Goal: Task Accomplishment & Management: Complete application form

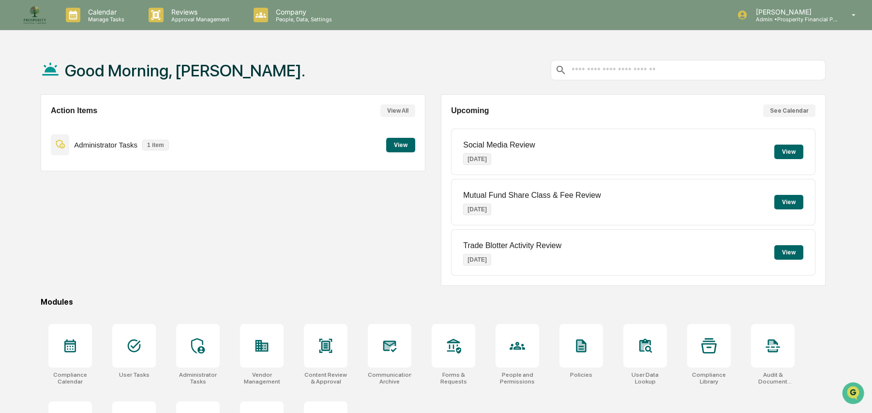
click at [396, 138] on button "View" at bounding box center [400, 145] width 29 height 15
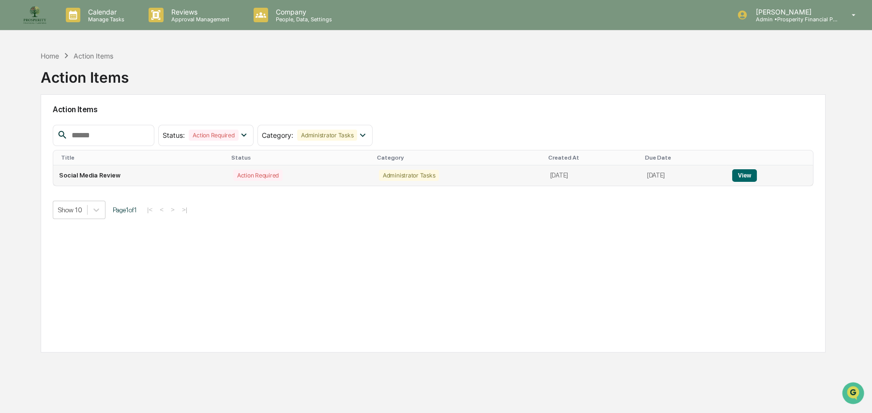
click at [757, 173] on button "View" at bounding box center [744, 175] width 25 height 13
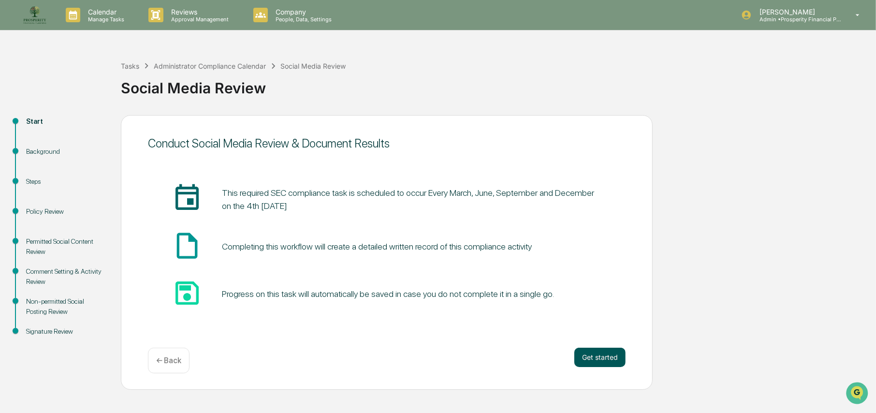
click at [602, 360] on button "Get started" at bounding box center [600, 357] width 51 height 19
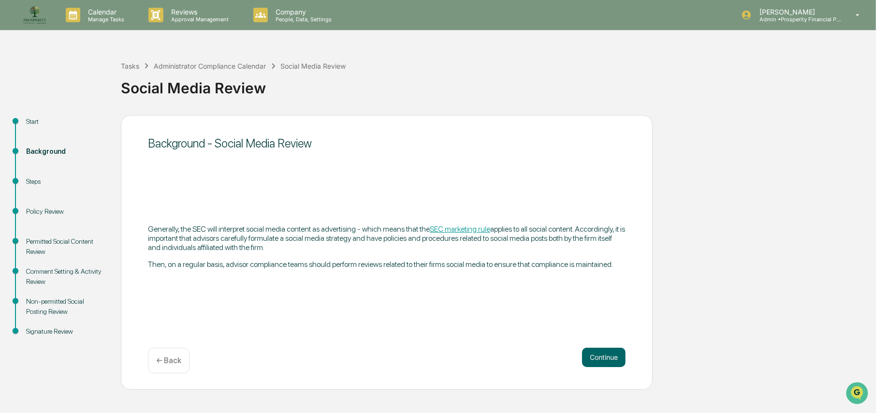
click at [640, 360] on div "Background - Social Media Review Generally, the SEC will interpret social media…" at bounding box center [387, 252] width 532 height 275
click at [604, 358] on button "Continue" at bounding box center [604, 357] width 44 height 19
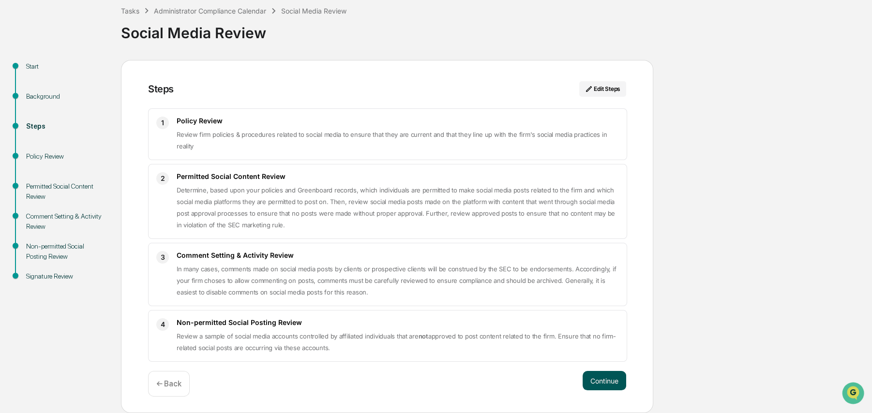
click at [597, 377] on button "Continue" at bounding box center [604, 380] width 44 height 19
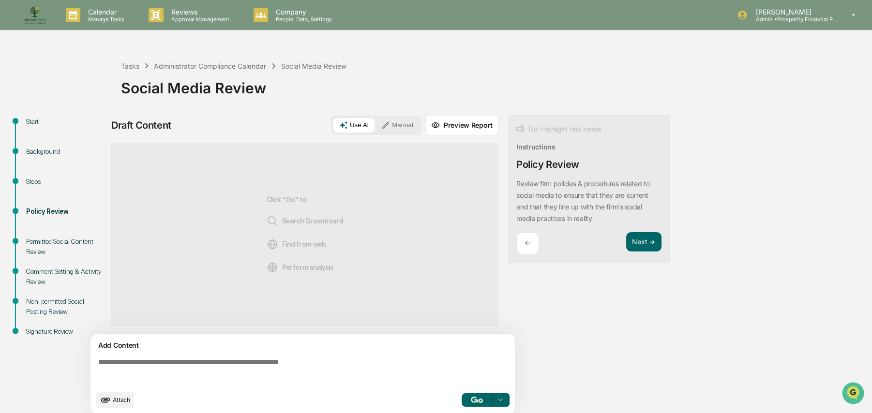
click at [364, 127] on button "Use AI" at bounding box center [353, 125] width 41 height 15
click at [479, 401] on img "button" at bounding box center [477, 400] width 12 height 6
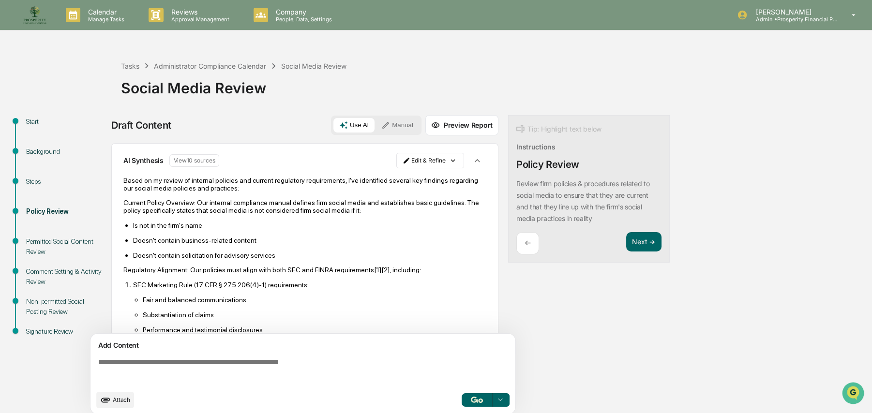
click at [338, 269] on p "Regulatory Alignment: Our policies must align with both SEC and FINRA requireme…" at bounding box center [304, 270] width 363 height 8
click at [231, 284] on p "SEC Marketing Rule (17 CFR § 275.206(4)-1) requirements:" at bounding box center [309, 285] width 353 height 8
click at [416, 163] on html "Calendar Manage Tasks Reviews Approval Management Company People, Data, Setting…" at bounding box center [436, 206] width 872 height 413
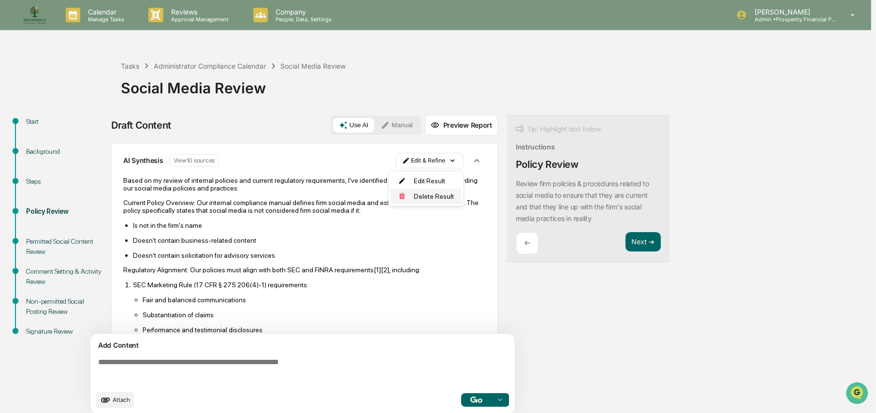
click at [410, 189] on div "Delete Result" at bounding box center [426, 196] width 71 height 15
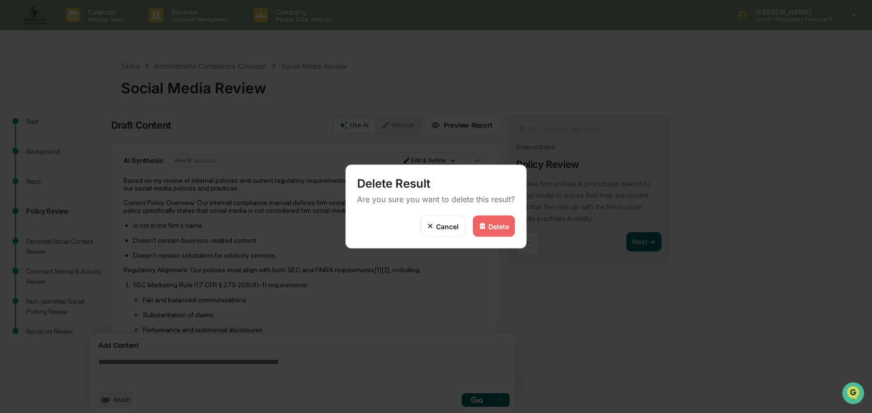
click at [447, 224] on div "Cancel" at bounding box center [447, 226] width 23 height 8
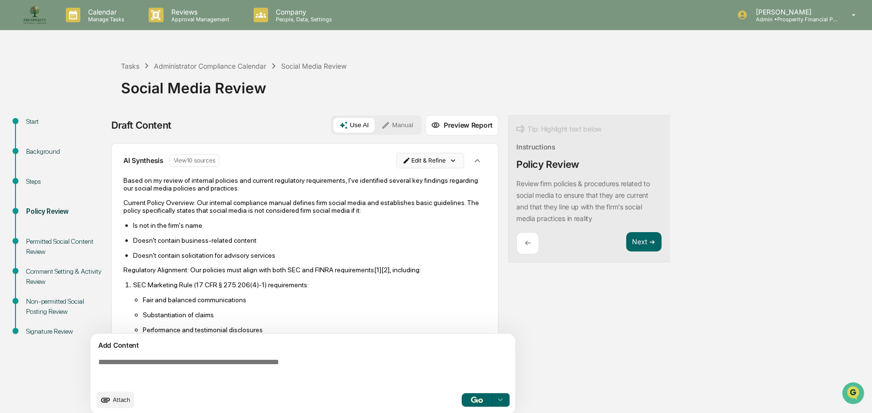
click at [415, 159] on html "Calendar Manage Tasks Reviews Approval Management Company People, Data, Setting…" at bounding box center [436, 206] width 872 height 413
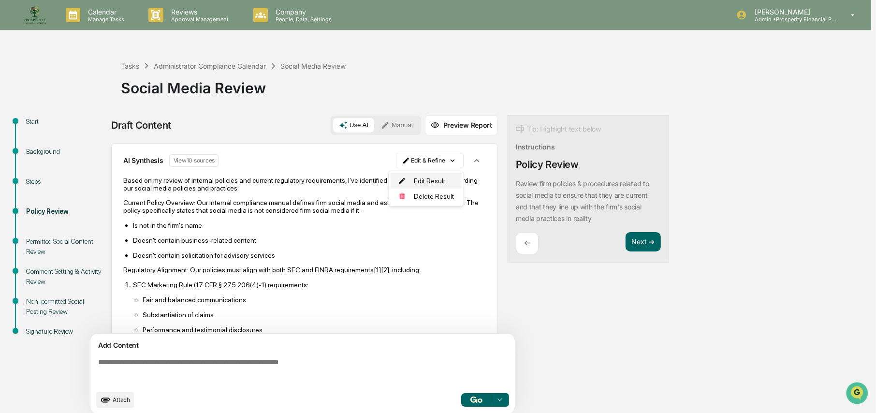
click at [413, 178] on div "Edit Result" at bounding box center [426, 180] width 71 height 15
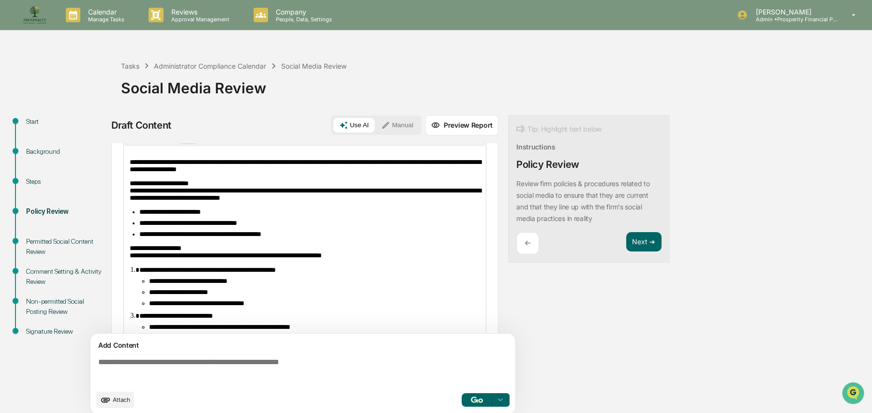
scroll to position [97, 0]
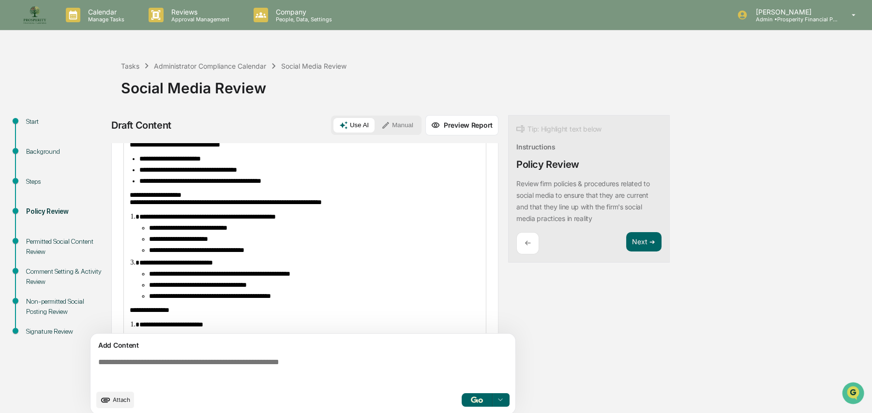
click at [219, 206] on span "**********" at bounding box center [226, 199] width 192 height 14
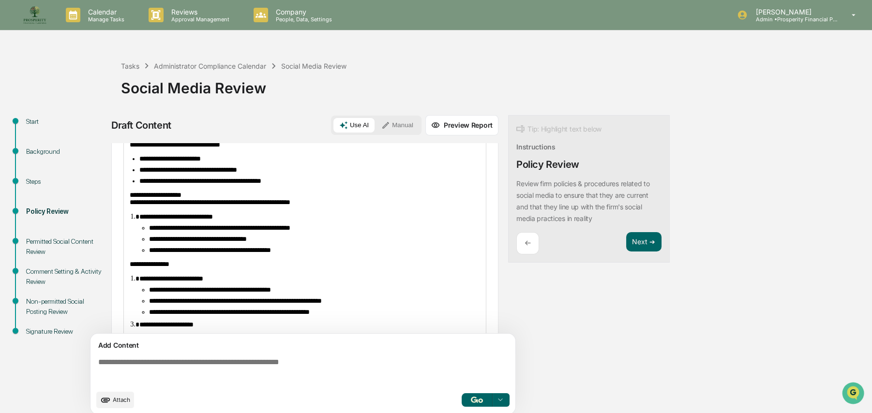
scroll to position [145, 0]
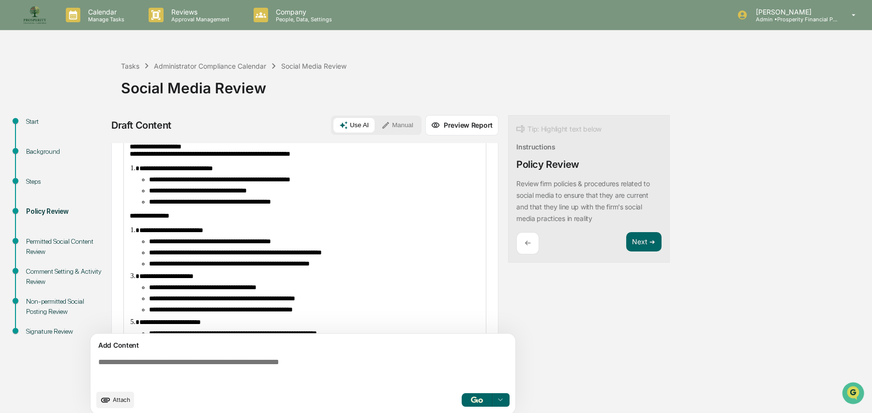
click at [310, 267] on span "**********" at bounding box center [229, 263] width 161 height 7
click at [194, 221] on div "**********" at bounding box center [305, 325] width 362 height 561
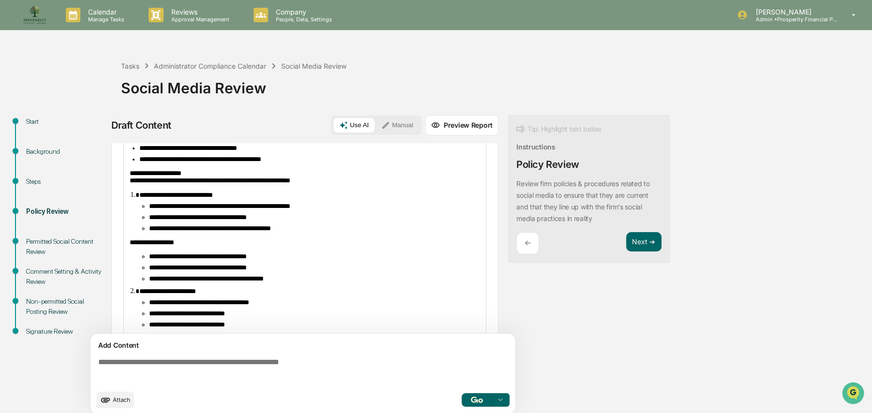
scroll to position [130, 0]
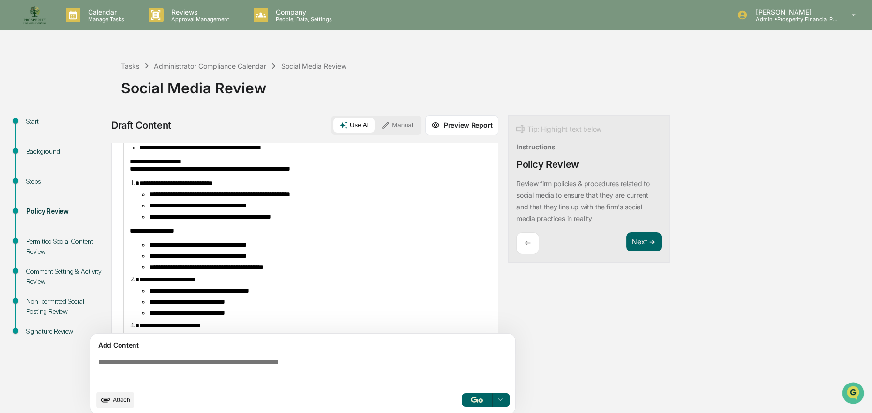
click at [264, 270] on span "**********" at bounding box center [206, 267] width 115 height 7
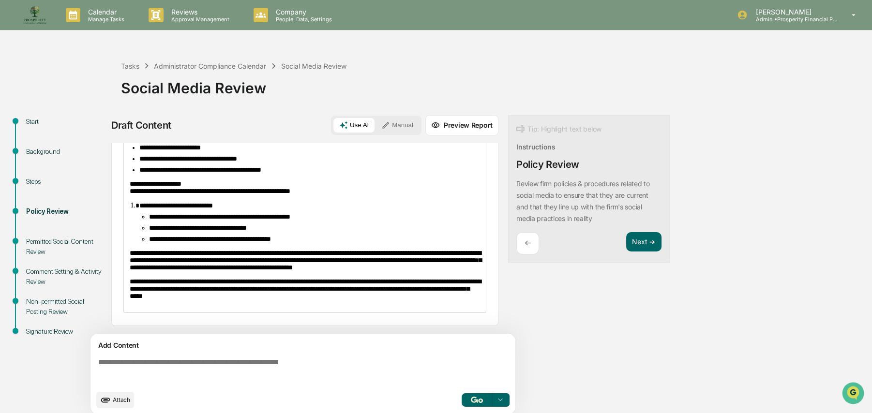
scroll to position [127, 0]
drag, startPoint x: 424, startPoint y: 247, endPoint x: 433, endPoint y: 256, distance: 12.7
click at [433, 256] on span "**********" at bounding box center [306, 260] width 352 height 21
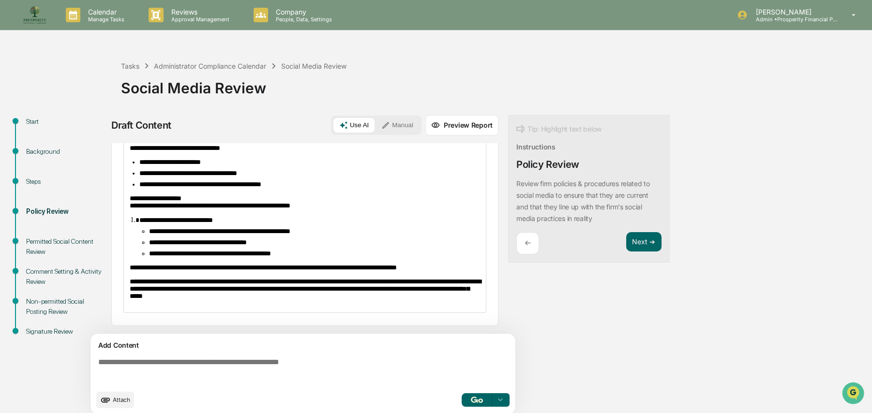
scroll to position [110, 0]
click at [645, 240] on button "Next ➔" at bounding box center [643, 242] width 35 height 20
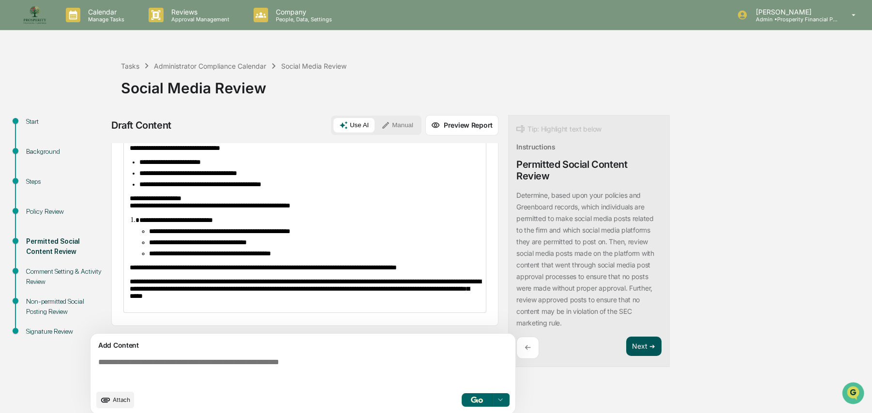
scroll to position [0, 0]
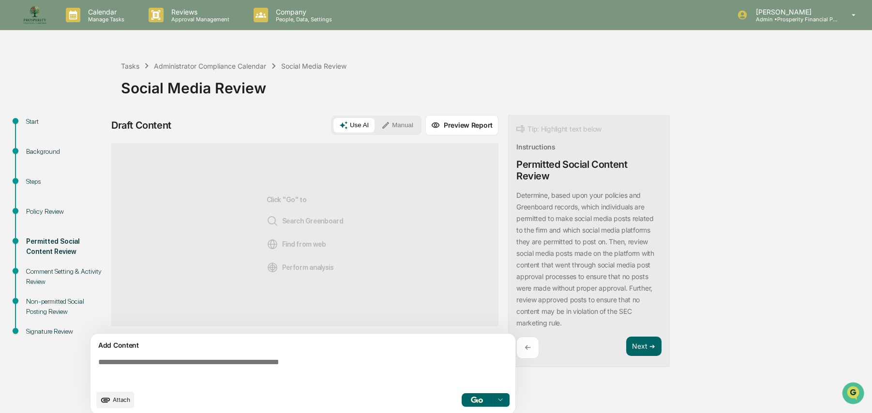
click at [394, 125] on button "Manual" at bounding box center [397, 125] width 44 height 15
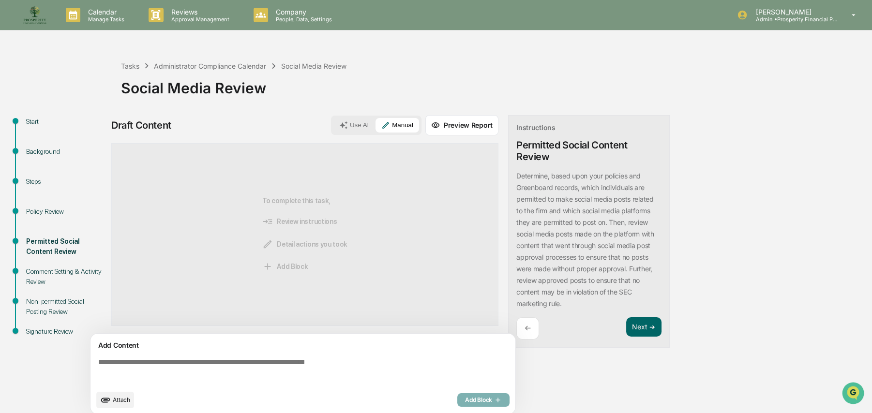
click at [341, 193] on div "To complete this task, Review instructions Detail actions you took Add Block" at bounding box center [304, 234] width 85 height 151
click at [180, 363] on textarea at bounding box center [304, 371] width 421 height 35
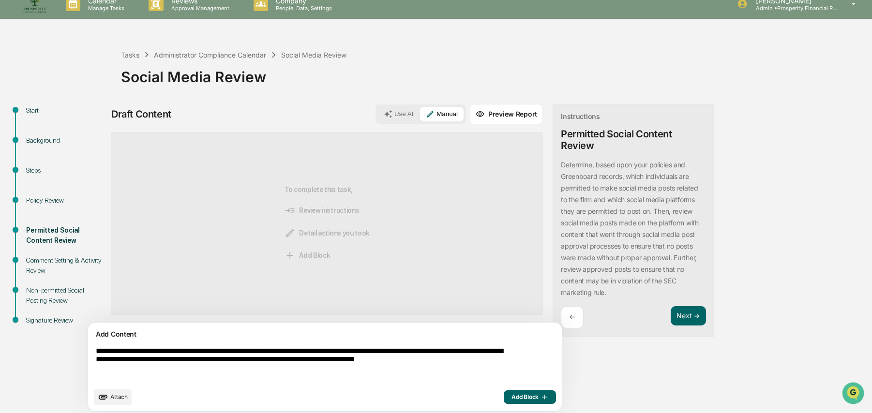
scroll to position [16, 0]
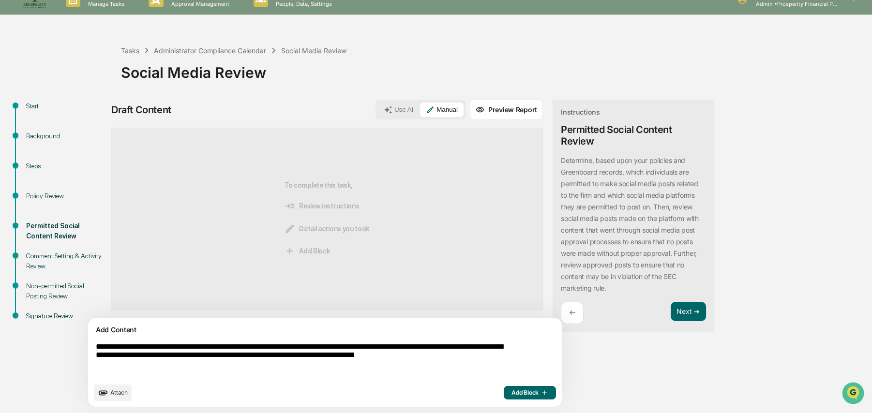
type textarea "**********"
click at [504, 386] on button "Add Block" at bounding box center [530, 393] width 52 height 14
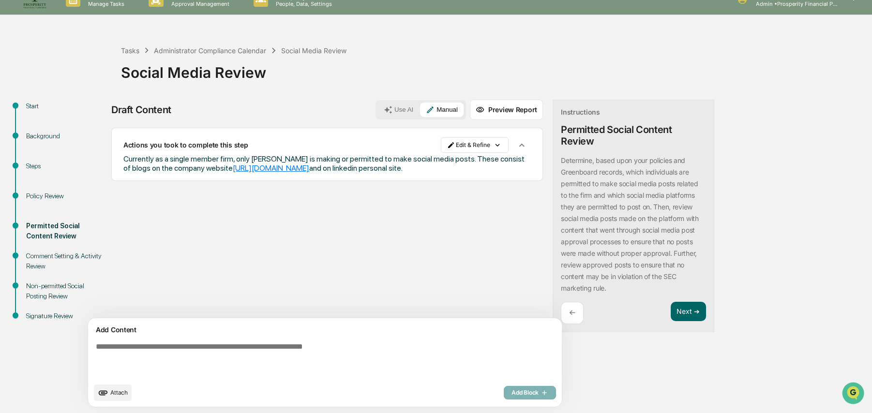
click at [665, 324] on div "Instructions Permitted Social Content Review Determine, based upon your policie…" at bounding box center [633, 216] width 162 height 233
click at [670, 309] on button "Next ➔" at bounding box center [687, 312] width 35 height 20
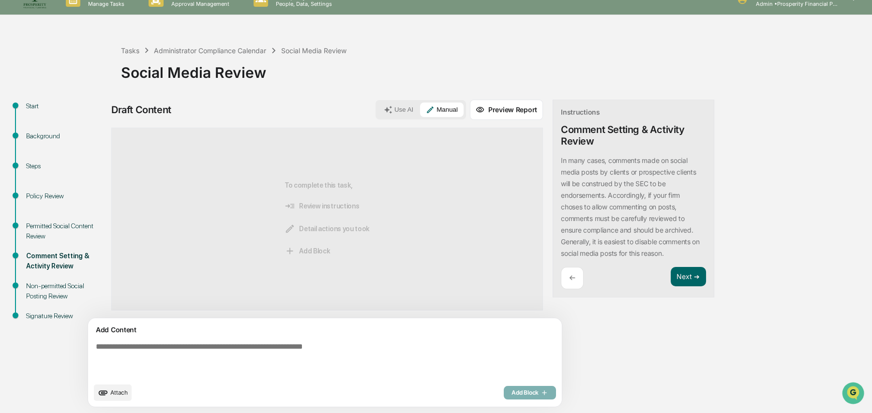
click at [208, 353] on textarea at bounding box center [302, 360] width 421 height 43
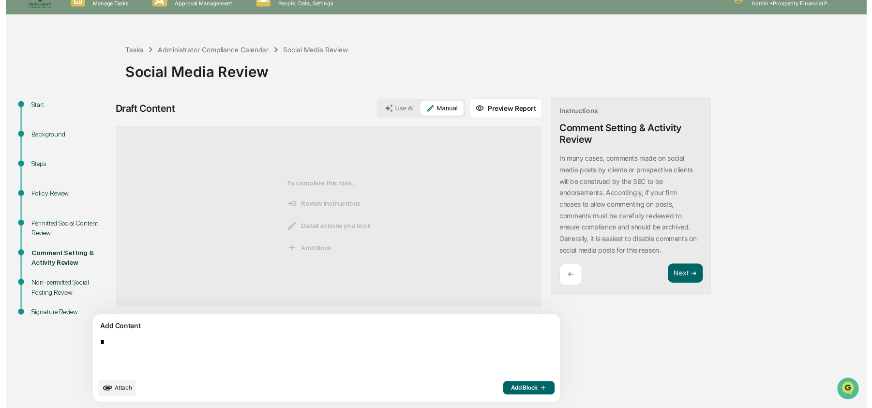
scroll to position [15, 0]
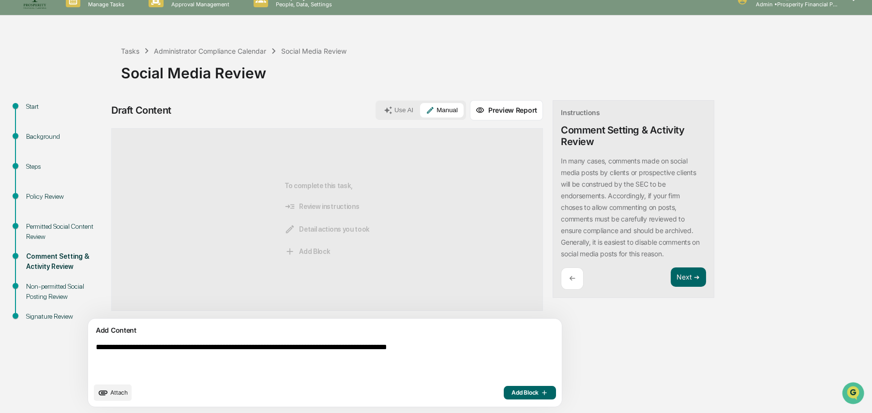
type textarea "**********"
click at [511, 393] on span "Add Block" at bounding box center [529, 393] width 37 height 8
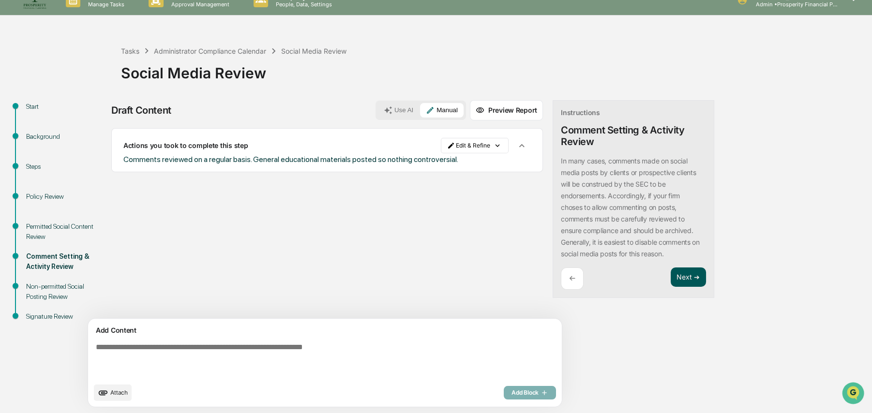
click at [670, 274] on button "Next ➔" at bounding box center [687, 277] width 35 height 20
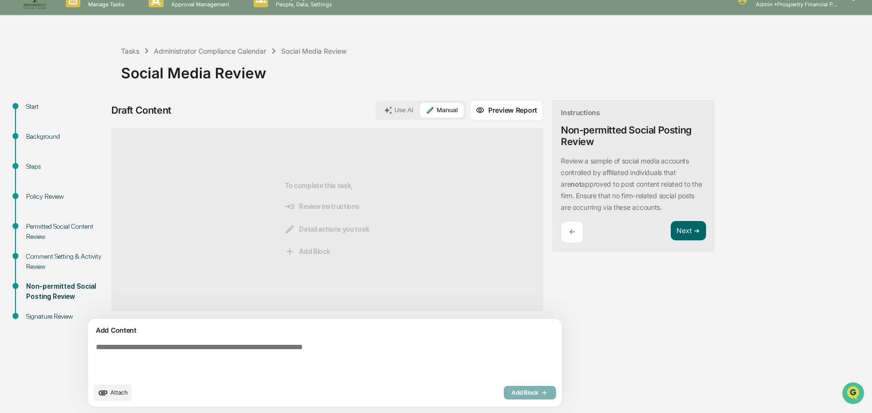
click at [303, 347] on textarea at bounding box center [302, 360] width 421 height 43
type textarea "**********"
click at [482, 401] on div "**********" at bounding box center [325, 363] width 474 height 88
click at [511, 395] on span "Add Block" at bounding box center [529, 393] width 37 height 8
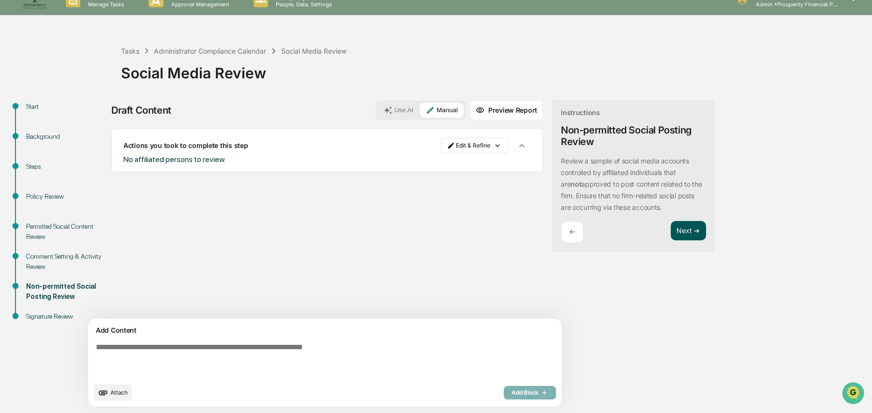
click at [670, 227] on button "Next ➔" at bounding box center [687, 231] width 35 height 20
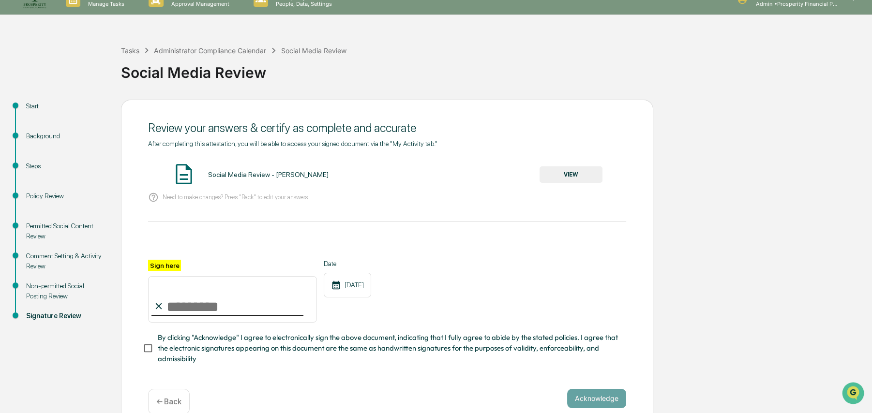
click at [565, 171] on button "VIEW" at bounding box center [570, 174] width 63 height 16
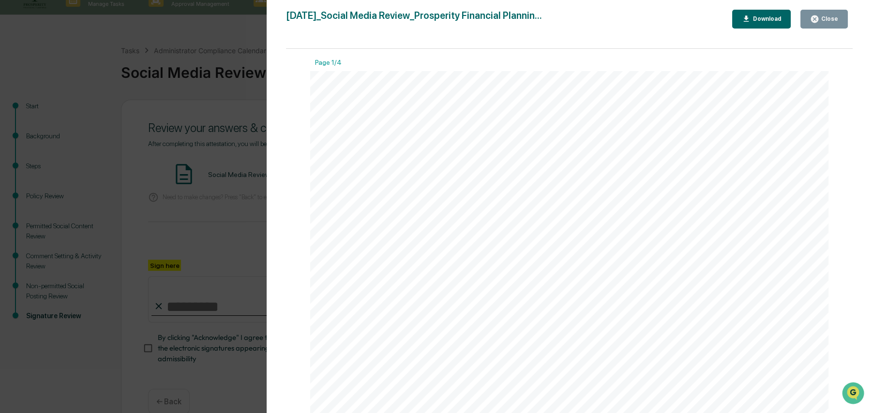
click at [827, 17] on div "Close" at bounding box center [828, 18] width 19 height 7
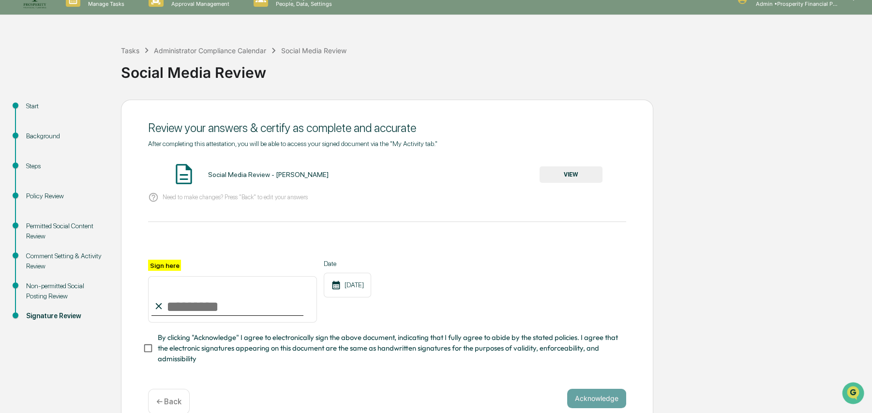
click at [231, 301] on input "Sign here" at bounding box center [232, 299] width 169 height 46
type input "**********"
click at [408, 301] on div "**********" at bounding box center [387, 291] width 478 height 63
click at [610, 394] on button "Acknowledge" at bounding box center [596, 398] width 59 height 19
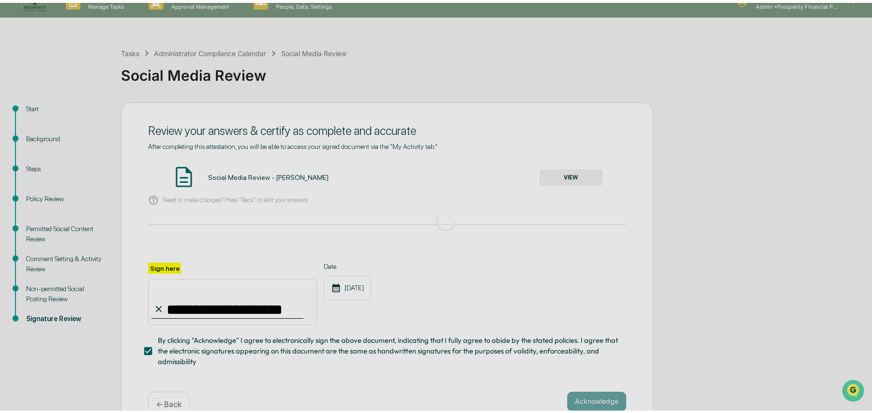
scroll to position [0, 0]
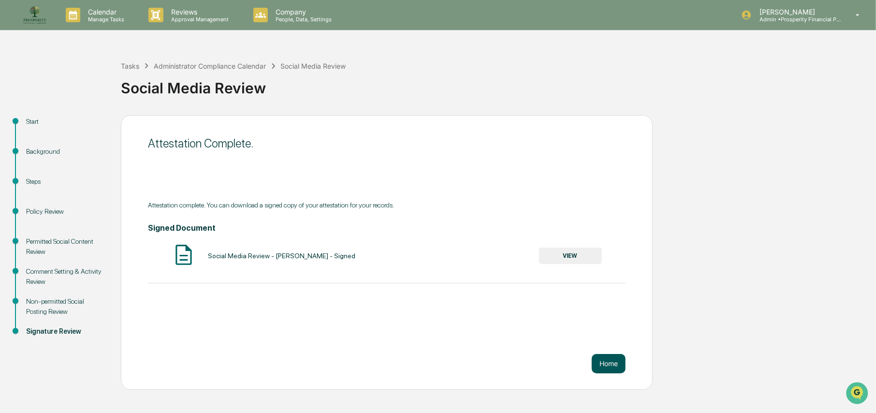
click at [622, 363] on button "Home" at bounding box center [609, 363] width 34 height 19
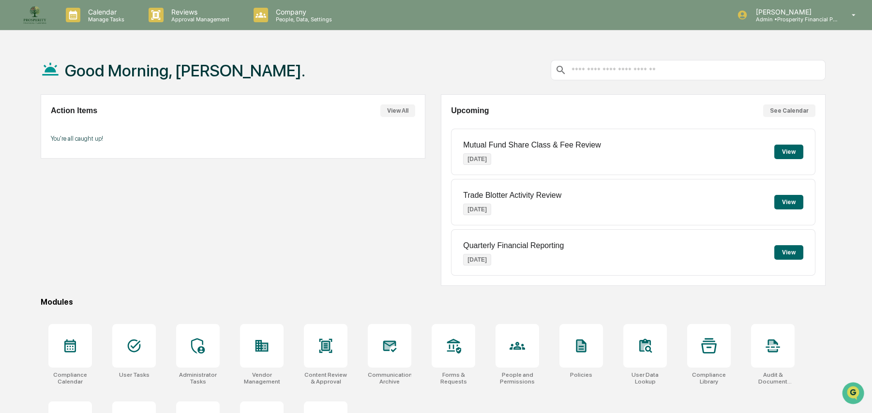
click at [791, 155] on button "View" at bounding box center [788, 152] width 29 height 15
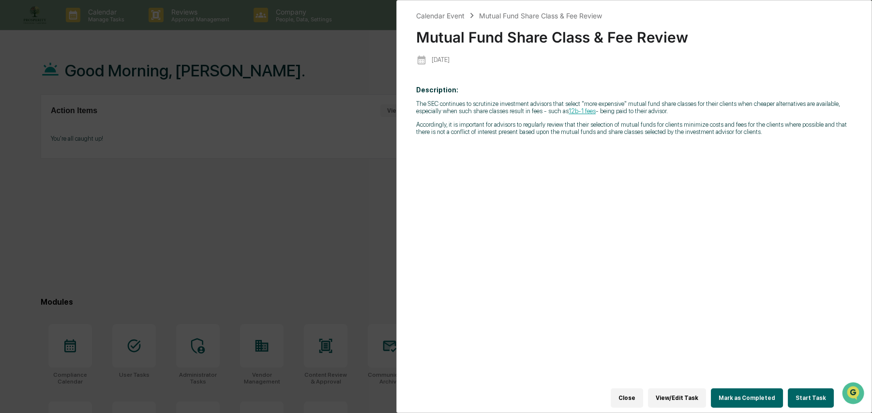
click at [813, 388] on button "Start Task" at bounding box center [810, 397] width 46 height 19
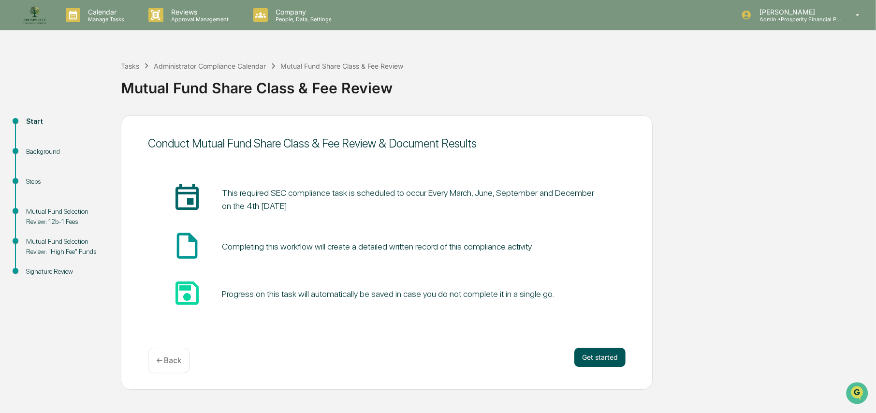
click at [610, 353] on button "Get started" at bounding box center [600, 357] width 51 height 19
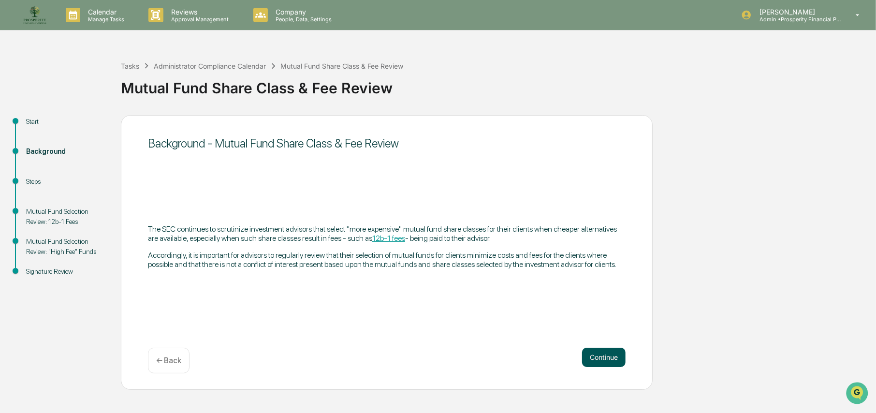
click at [608, 362] on button "Continue" at bounding box center [604, 357] width 44 height 19
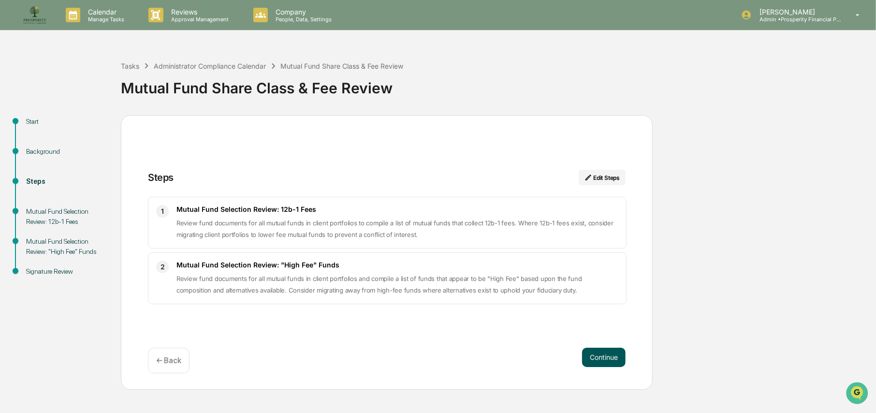
click at [603, 356] on button "Continue" at bounding box center [604, 357] width 44 height 19
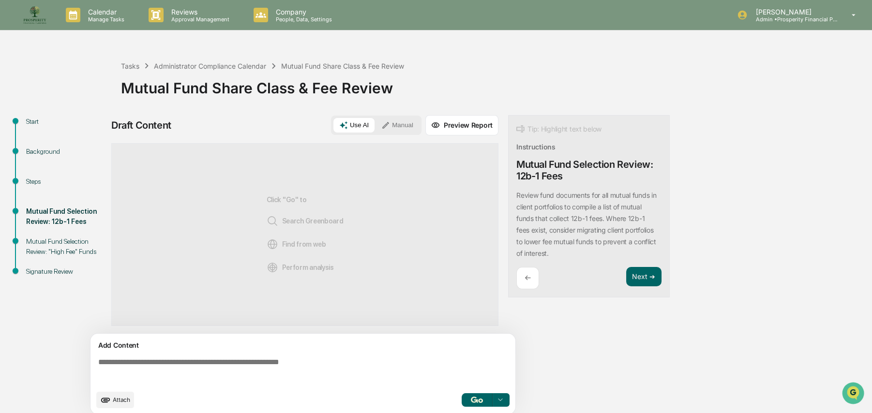
click at [200, 358] on textarea at bounding box center [304, 371] width 421 height 35
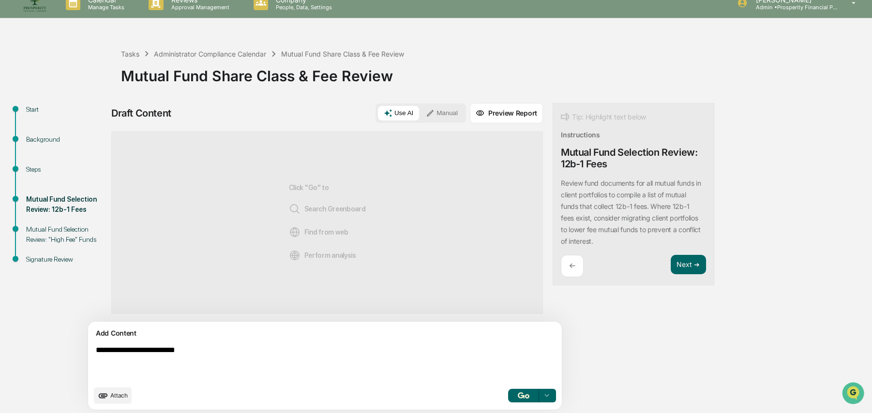
scroll to position [15, 0]
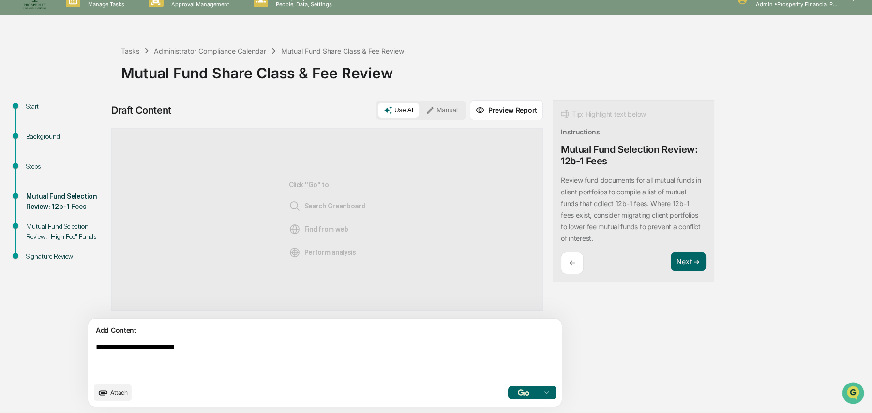
type textarea "**********"
click at [518, 391] on img "button" at bounding box center [524, 392] width 12 height 6
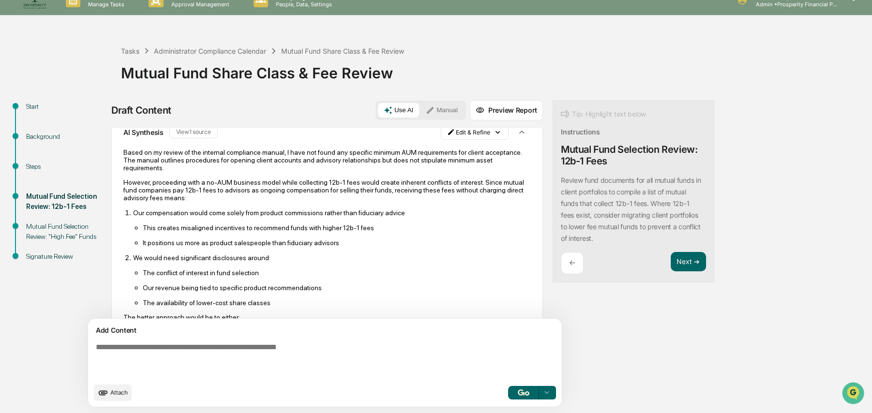
scroll to position [0, 0]
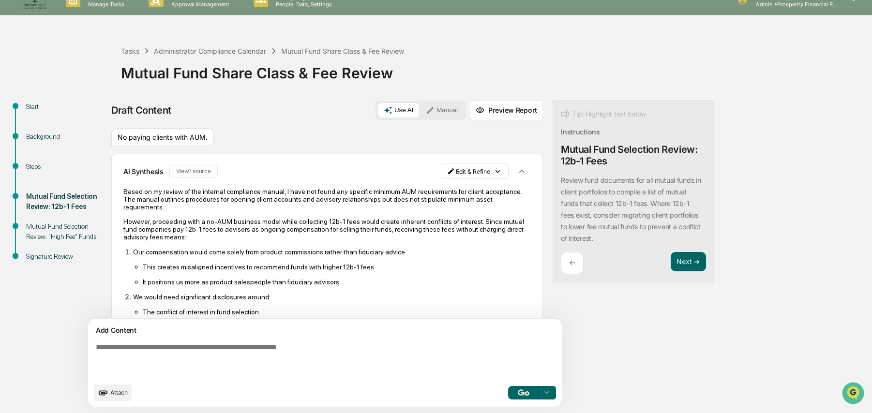
click at [426, 168] on html "Calendar Manage Tasks Reviews Approval Management Company People, Data, Setting…" at bounding box center [436, 191] width 872 height 413
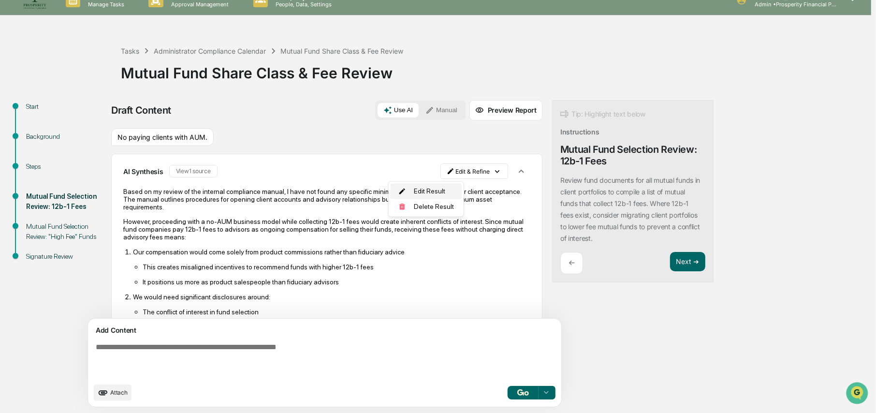
click at [422, 185] on div "Edit Result" at bounding box center [426, 191] width 71 height 15
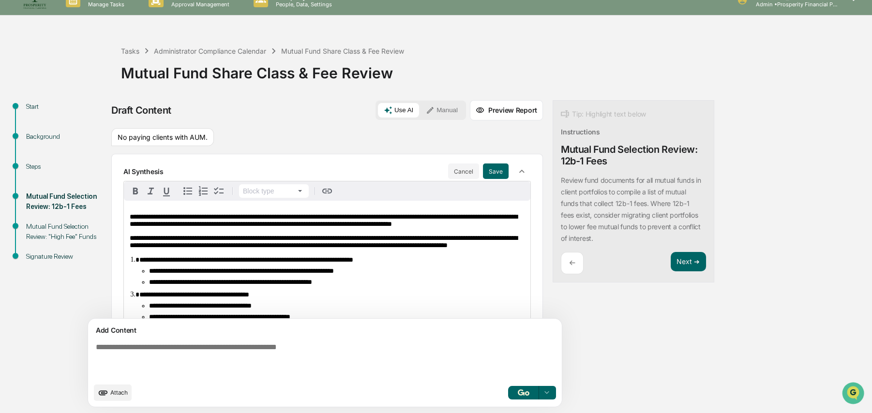
click at [220, 213] on span "**********" at bounding box center [323, 220] width 387 height 14
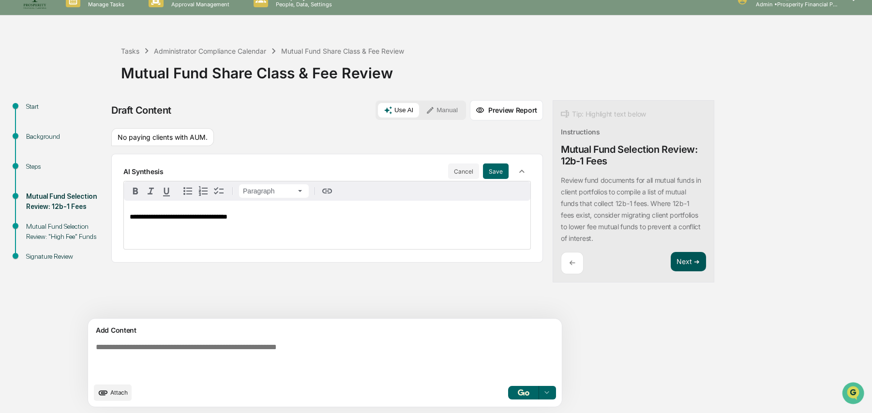
click at [670, 257] on button "Next ➔" at bounding box center [687, 262] width 35 height 20
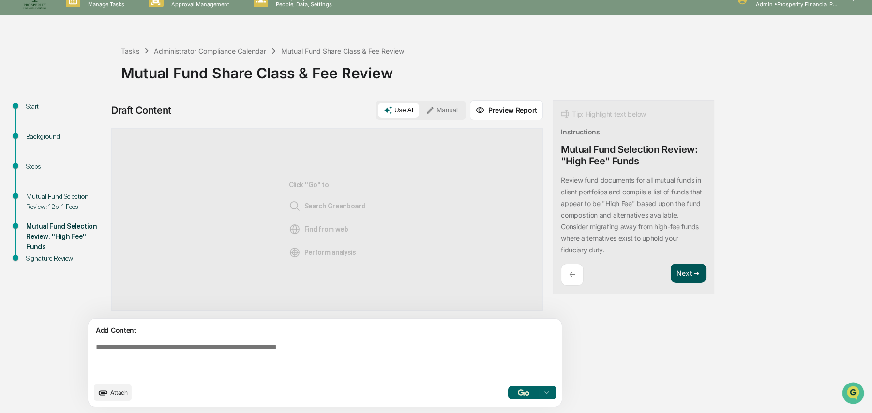
click at [670, 271] on button "Next ➔" at bounding box center [687, 274] width 35 height 20
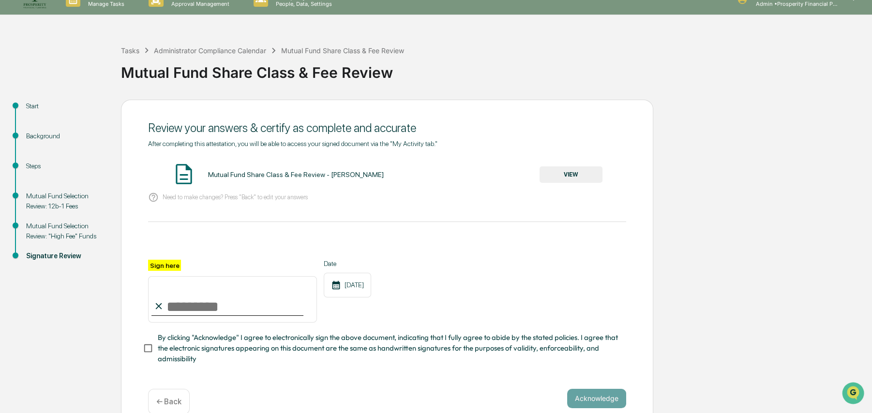
click at [576, 178] on button "VIEW" at bounding box center [570, 174] width 63 height 16
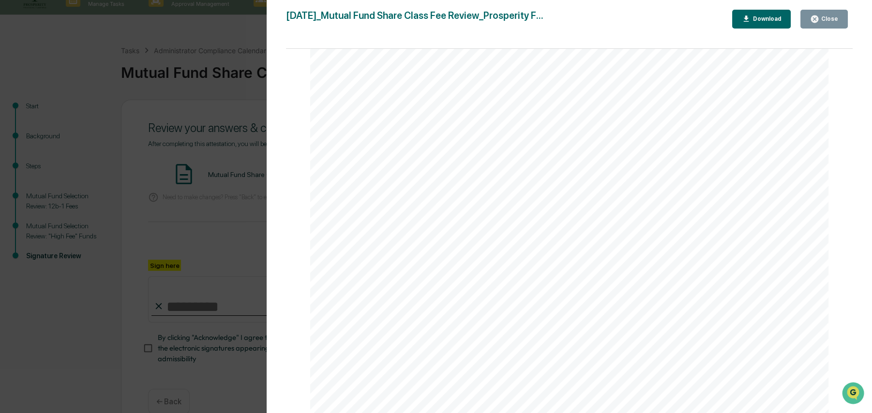
scroll to position [48, 0]
click at [834, 14] on button "Close" at bounding box center [823, 19] width 47 height 19
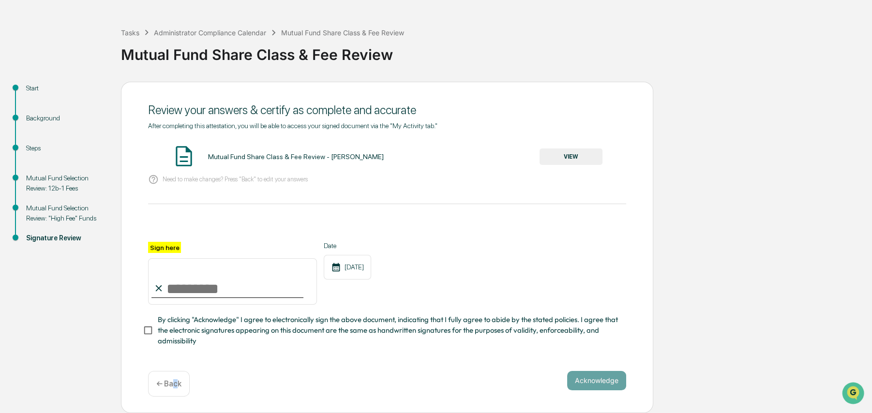
click at [175, 373] on div "← Back" at bounding box center [169, 384] width 42 height 26
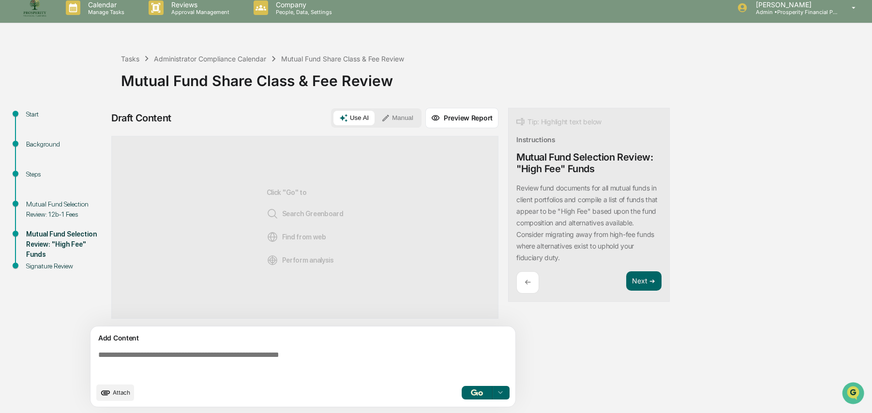
scroll to position [0, 0]
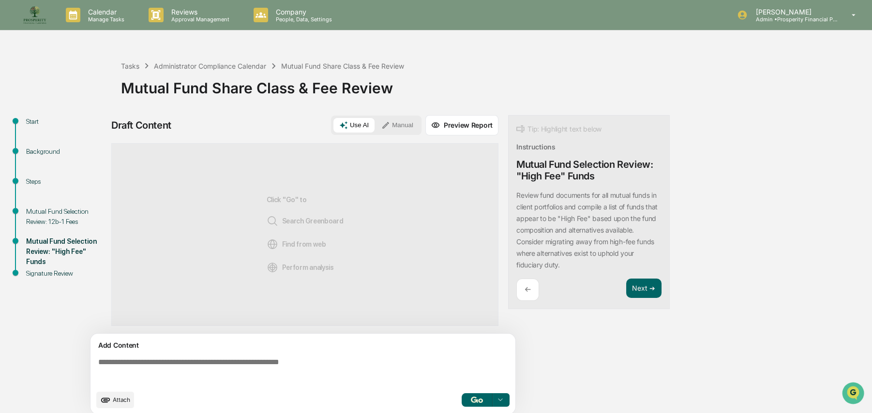
click at [33, 184] on div "Steps" at bounding box center [65, 182] width 79 height 10
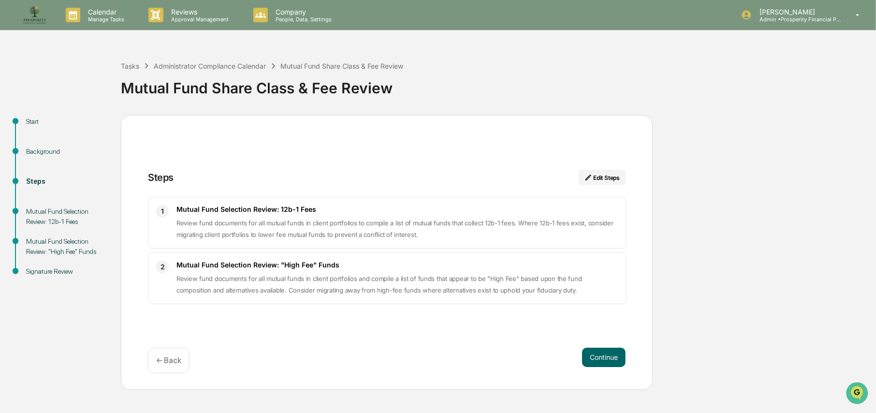
click at [43, 147] on div "Background" at bounding box center [65, 152] width 79 height 10
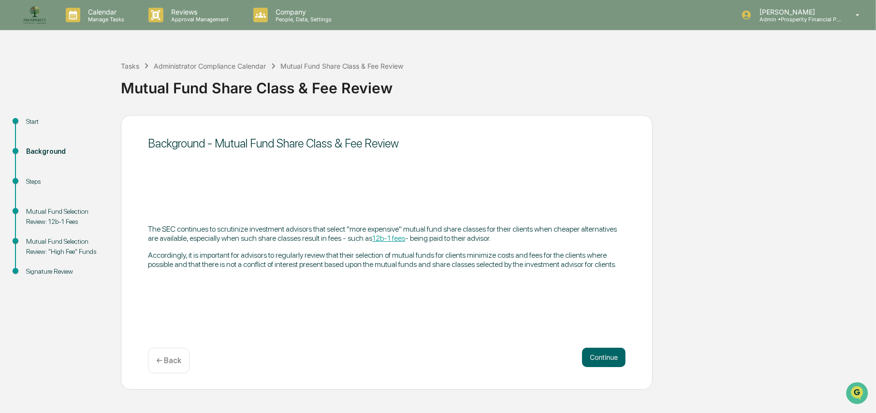
click at [41, 174] on div "Background" at bounding box center [65, 163] width 95 height 30
click at [38, 180] on div "Steps" at bounding box center [65, 182] width 79 height 10
click at [38, 183] on div "Steps" at bounding box center [65, 182] width 79 height 10
click at [588, 361] on button "Continue" at bounding box center [604, 357] width 44 height 19
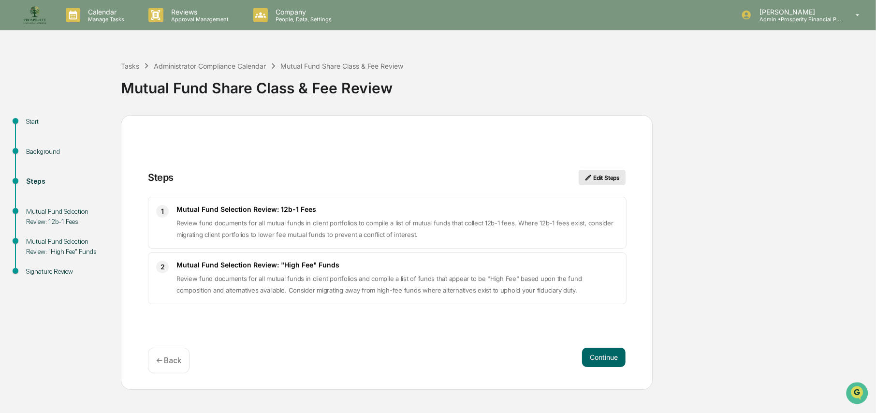
click at [601, 180] on button "Edit Steps" at bounding box center [602, 177] width 47 height 15
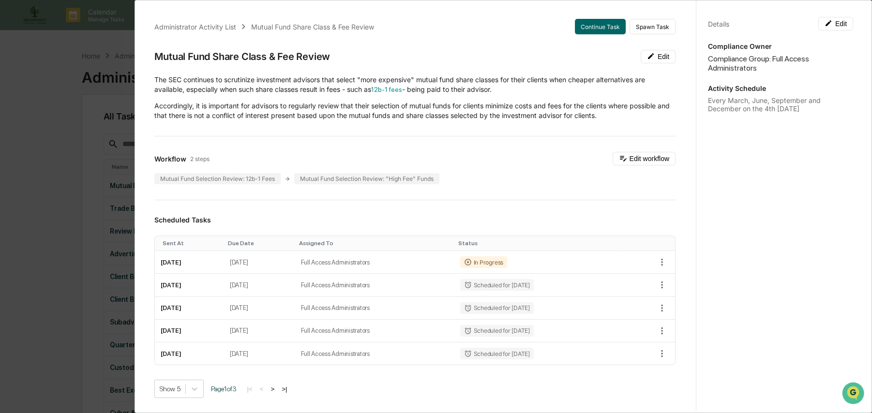
click at [658, 47] on div "Administrator Activity List Mutual Fund Share Class & Fee Review Continue Task …" at bounding box center [415, 365] width 544 height 716
click at [650, 55] on button "Edit" at bounding box center [657, 57] width 35 height 14
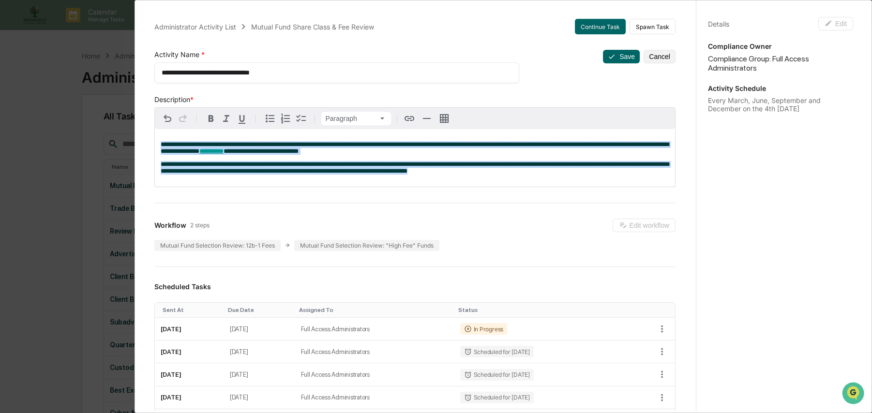
drag, startPoint x: 440, startPoint y: 177, endPoint x: 146, endPoint y: 125, distance: 298.1
click at [147, 125] on div "**********" at bounding box center [415, 398] width 544 height 783
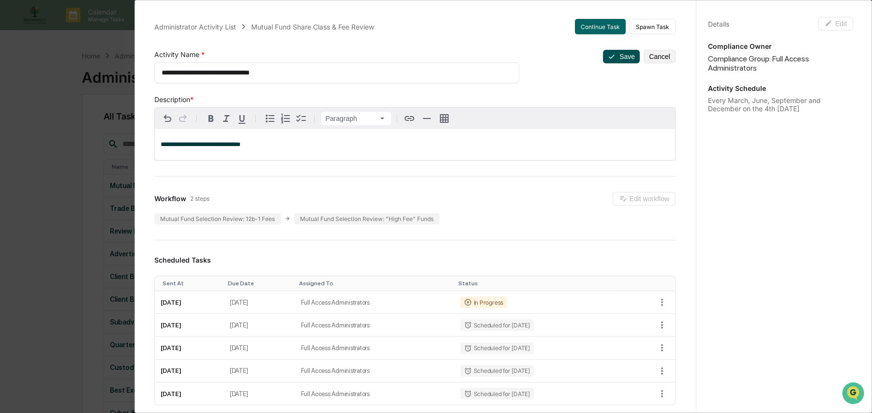
click at [614, 52] on button "Save" at bounding box center [621, 57] width 37 height 14
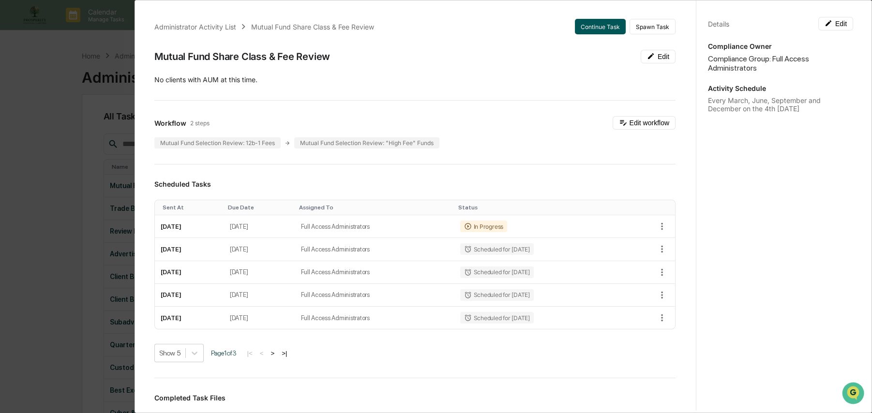
click at [592, 27] on button "Continue Task" at bounding box center [600, 26] width 51 height 15
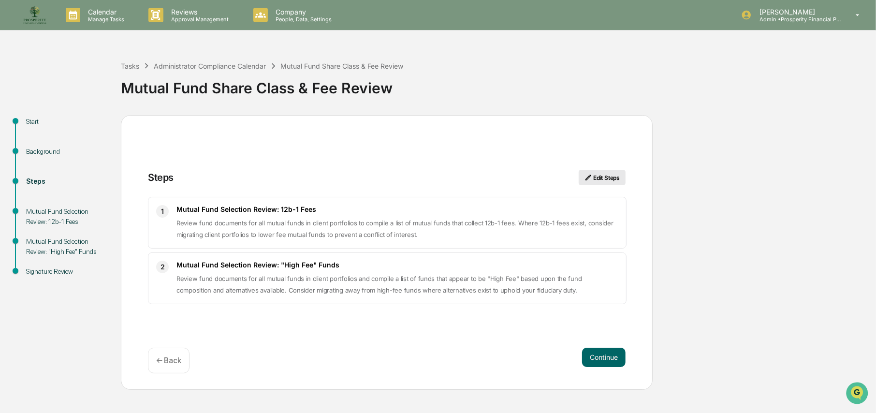
click at [604, 177] on button "Edit Steps" at bounding box center [602, 177] width 47 height 15
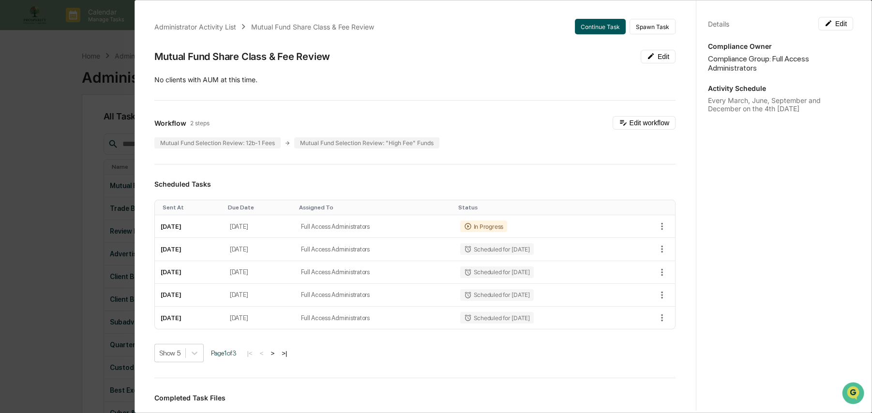
click at [599, 22] on button "Continue Task" at bounding box center [600, 26] width 51 height 15
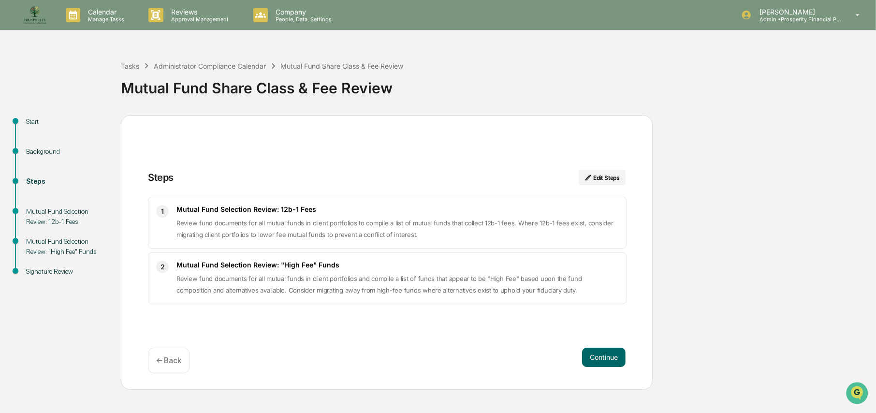
click at [44, 218] on div "Mutual Fund Selection Review: 12b-1 Fees" at bounding box center [65, 217] width 79 height 20
click at [599, 356] on button "Continue" at bounding box center [604, 357] width 44 height 19
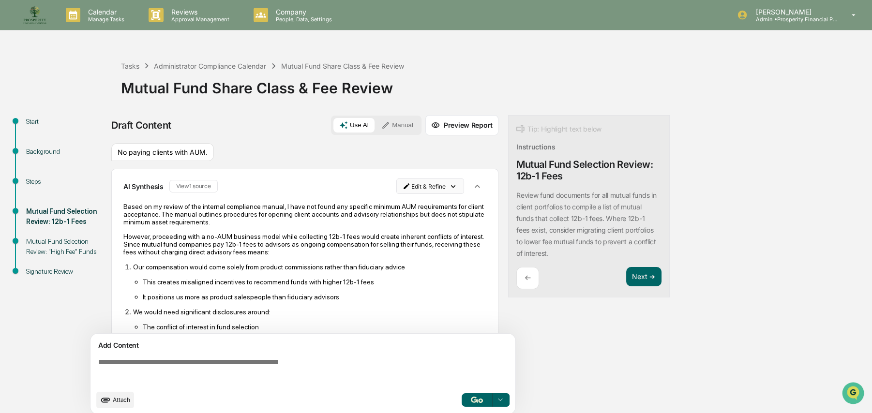
click at [443, 188] on html "Calendar Manage Tasks Reviews Approval Management Company People, Data, Setting…" at bounding box center [436, 206] width 872 height 413
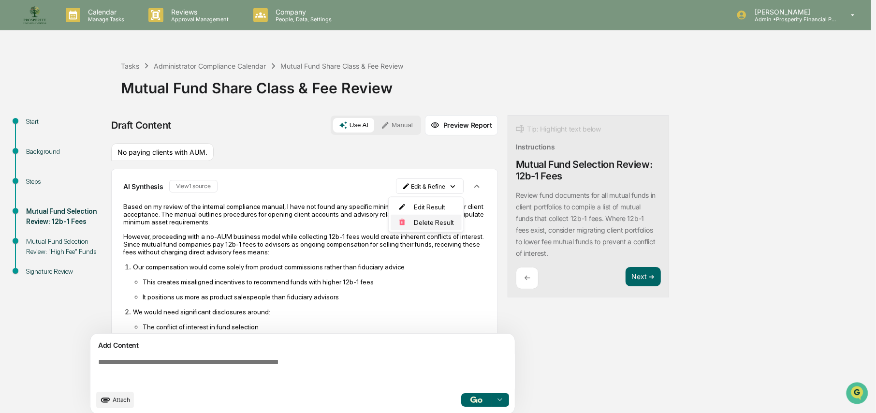
click at [432, 222] on div "Delete Result" at bounding box center [426, 222] width 71 height 15
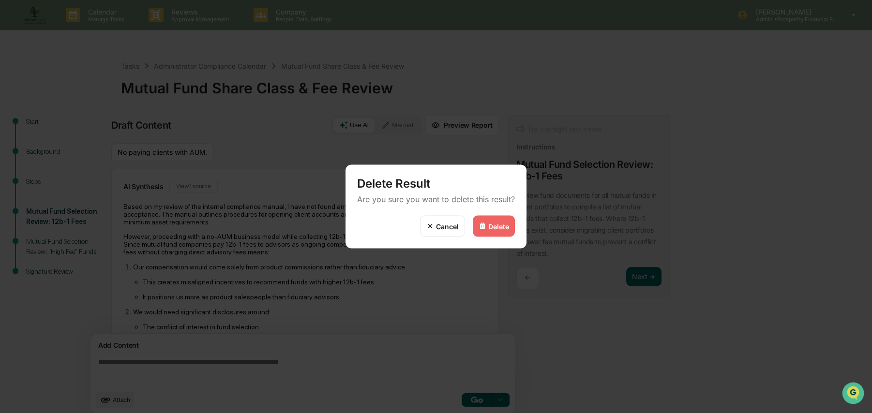
click at [488, 220] on div "Delete" at bounding box center [494, 226] width 42 height 21
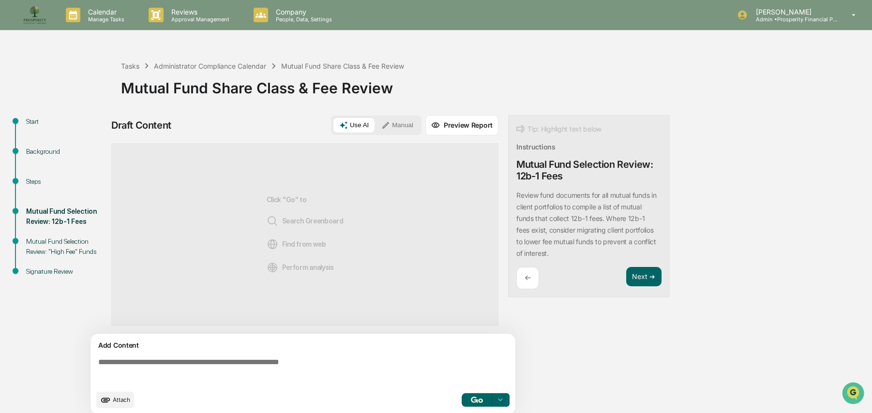
click at [163, 369] on textarea at bounding box center [304, 371] width 421 height 35
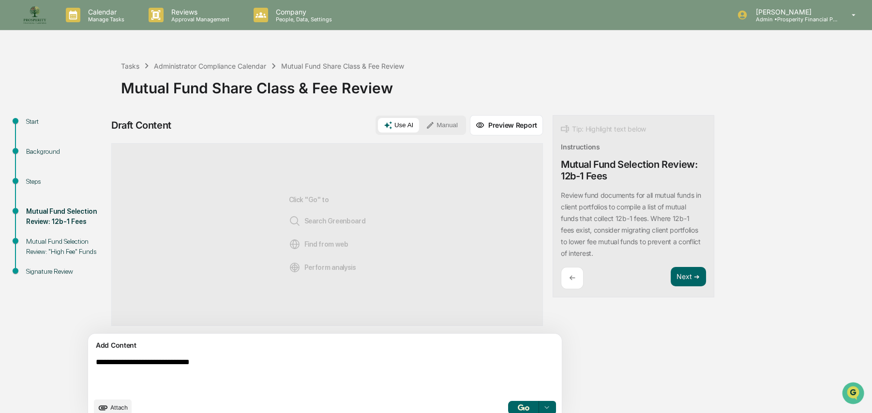
type textarea "**********"
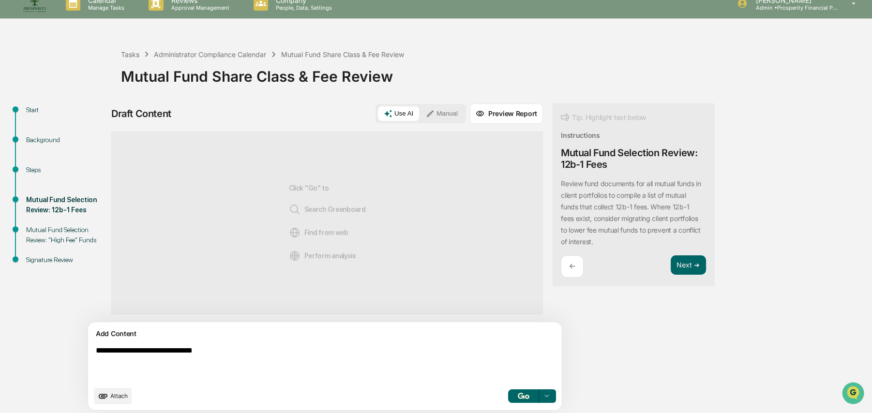
scroll to position [15, 0]
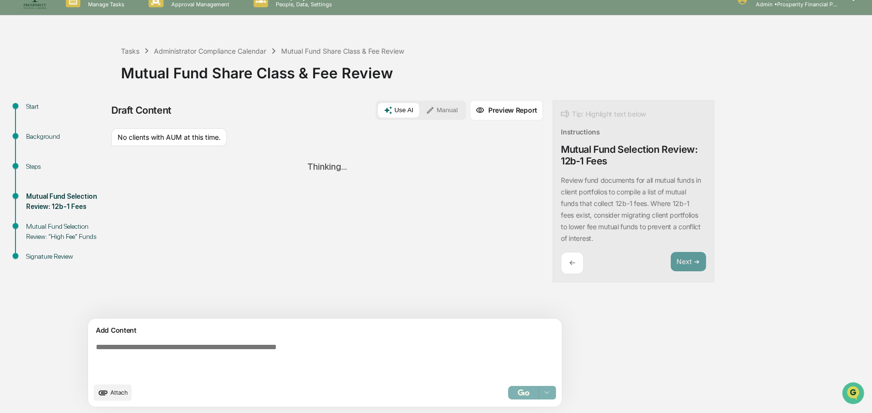
click at [317, 167] on div "Thinking..." at bounding box center [326, 167] width 431 height 26
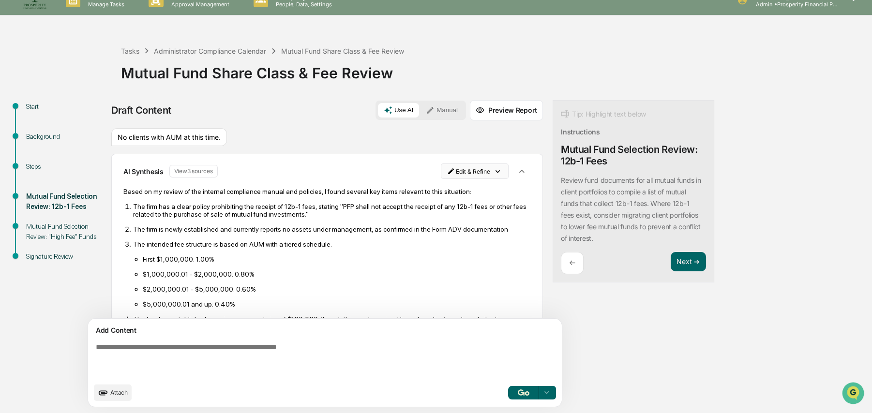
click at [419, 166] on html "Calendar Manage Tasks Reviews Approval Management Company People, Data, Setting…" at bounding box center [436, 191] width 872 height 413
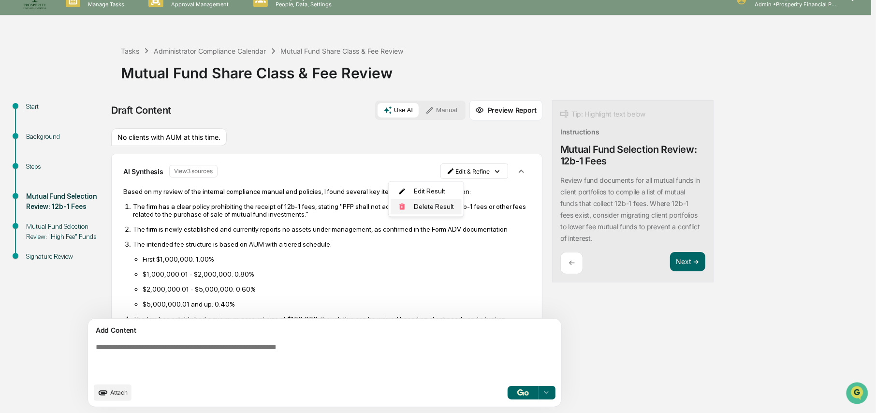
click at [411, 207] on div "Delete Result" at bounding box center [426, 206] width 71 height 15
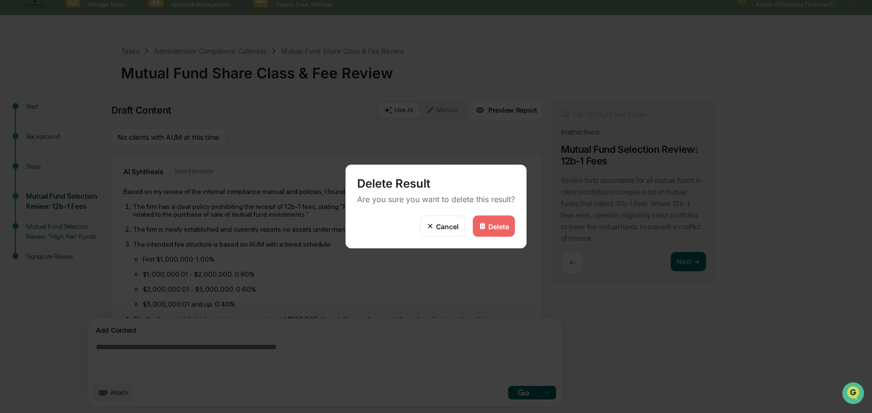
click at [473, 228] on div "Delete" at bounding box center [494, 226] width 42 height 21
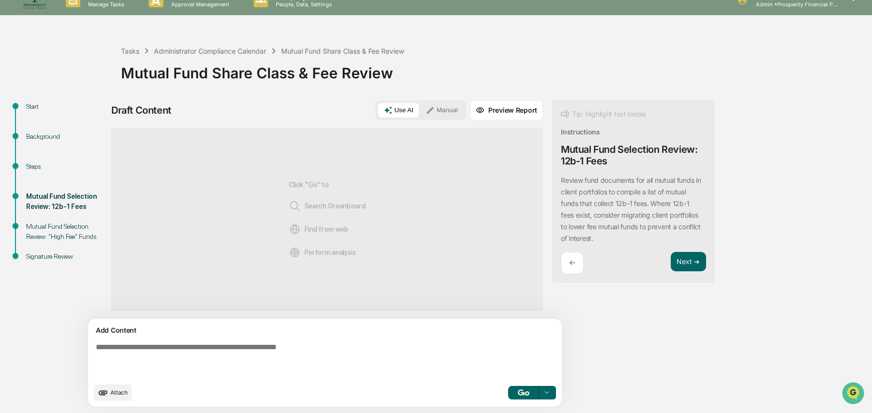
click at [274, 349] on textarea at bounding box center [302, 360] width 421 height 43
type textarea "**********"
click at [670, 255] on button "Next ➔" at bounding box center [687, 262] width 35 height 20
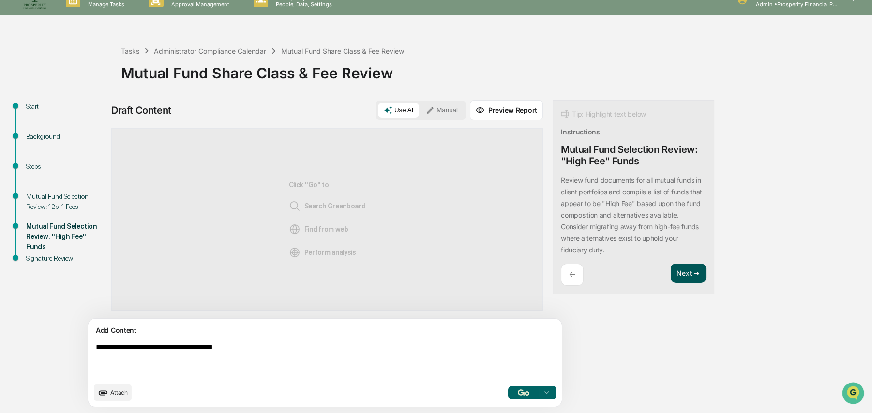
click at [670, 275] on button "Next ➔" at bounding box center [687, 274] width 35 height 20
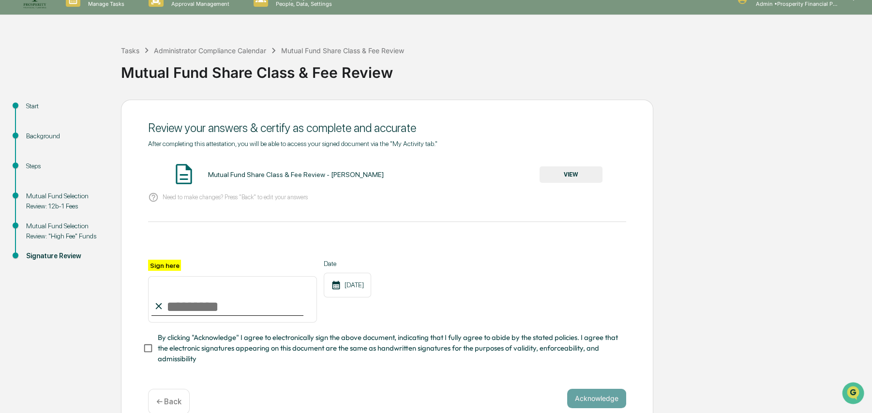
click at [571, 174] on button "VIEW" at bounding box center [570, 174] width 63 height 16
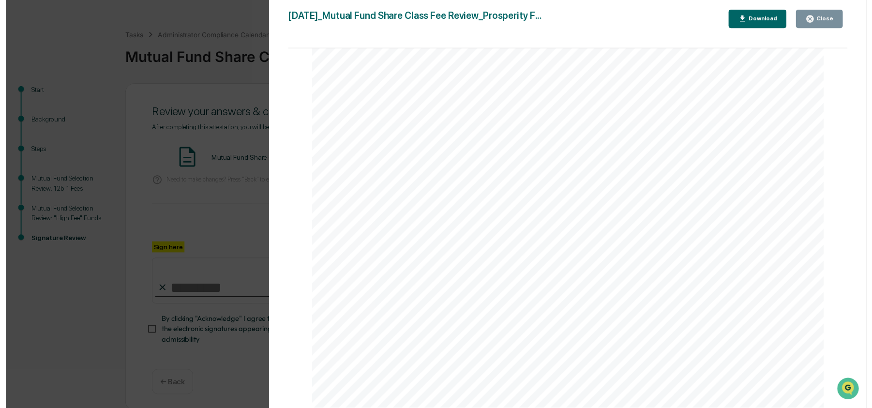
scroll to position [37, 0]
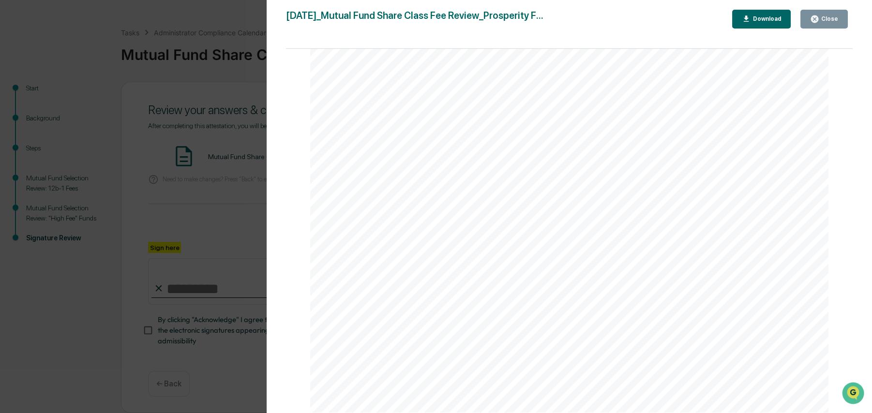
click at [837, 14] on button "Close" at bounding box center [823, 19] width 47 height 19
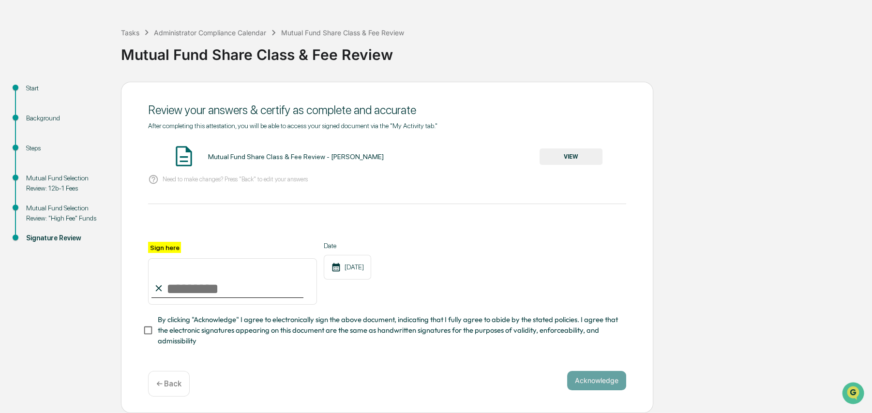
click at [205, 288] on input "Sign here" at bounding box center [232, 281] width 169 height 46
type input "**********"
click at [598, 377] on button "Acknowledge" at bounding box center [596, 380] width 59 height 19
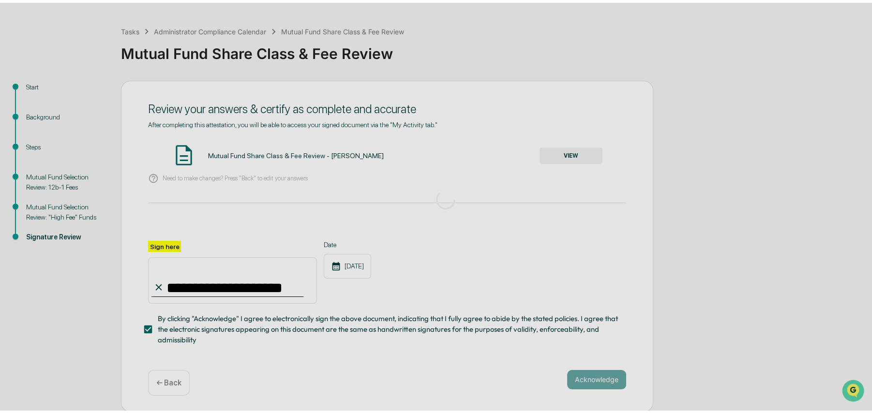
scroll to position [0, 0]
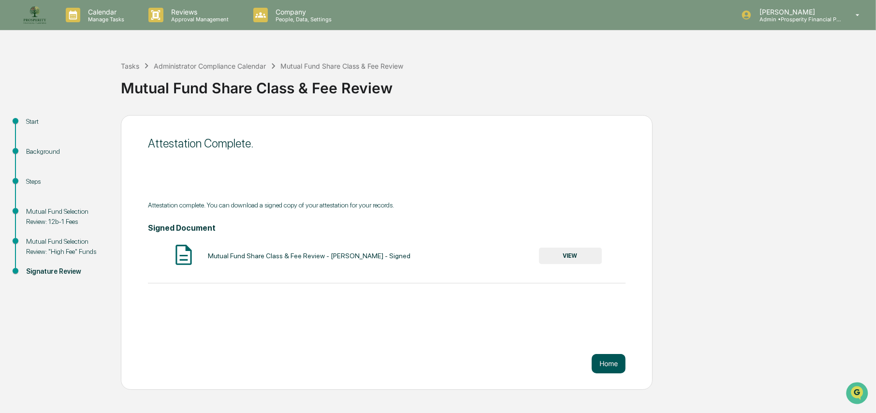
click at [608, 367] on button "Home" at bounding box center [609, 363] width 34 height 19
